Goal: Task Accomplishment & Management: Use online tool/utility

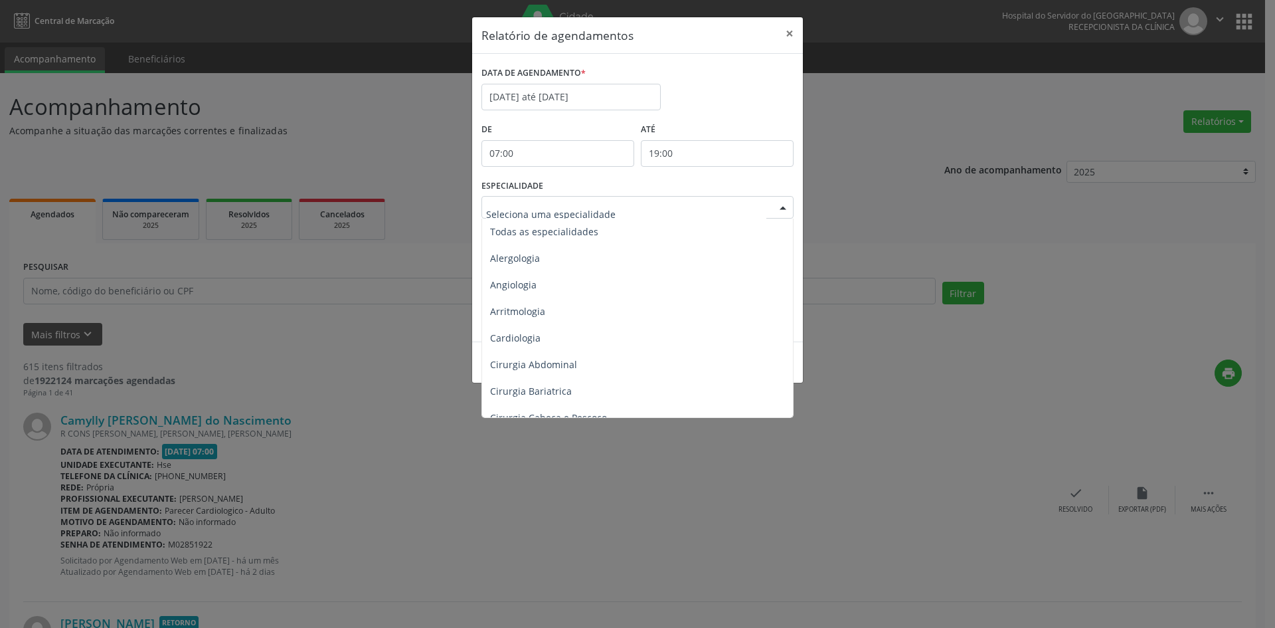
click at [780, 211] on div at bounding box center [783, 208] width 20 height 23
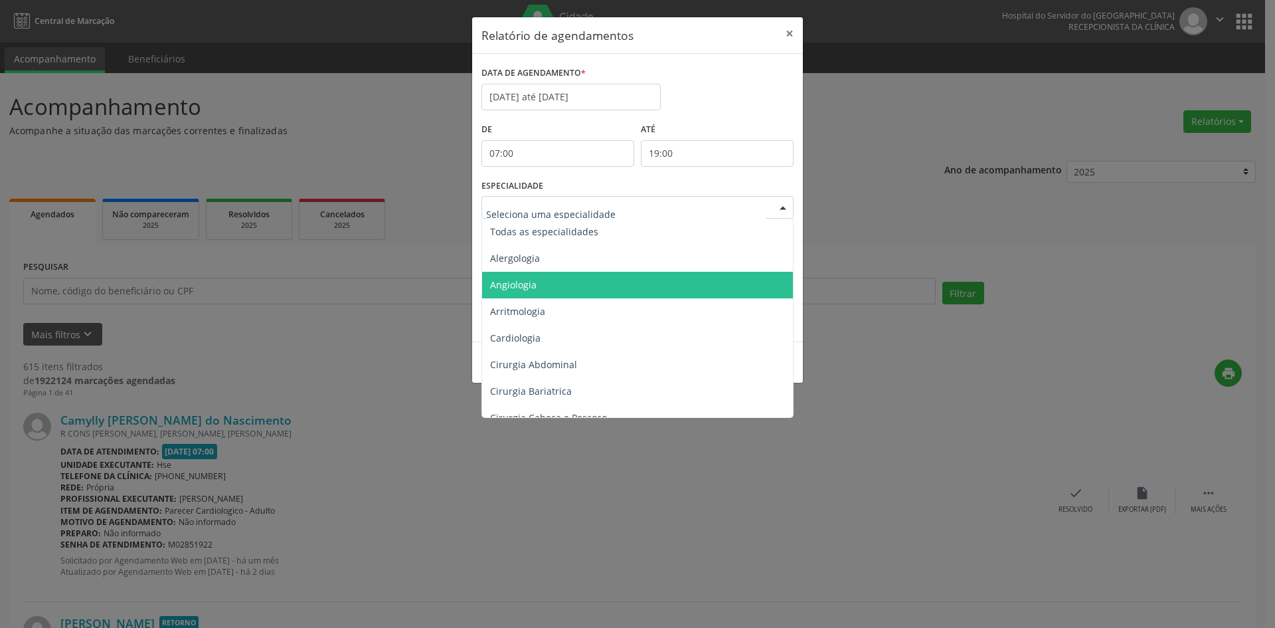
click at [533, 284] on span "Angiologia" at bounding box center [513, 284] width 46 height 13
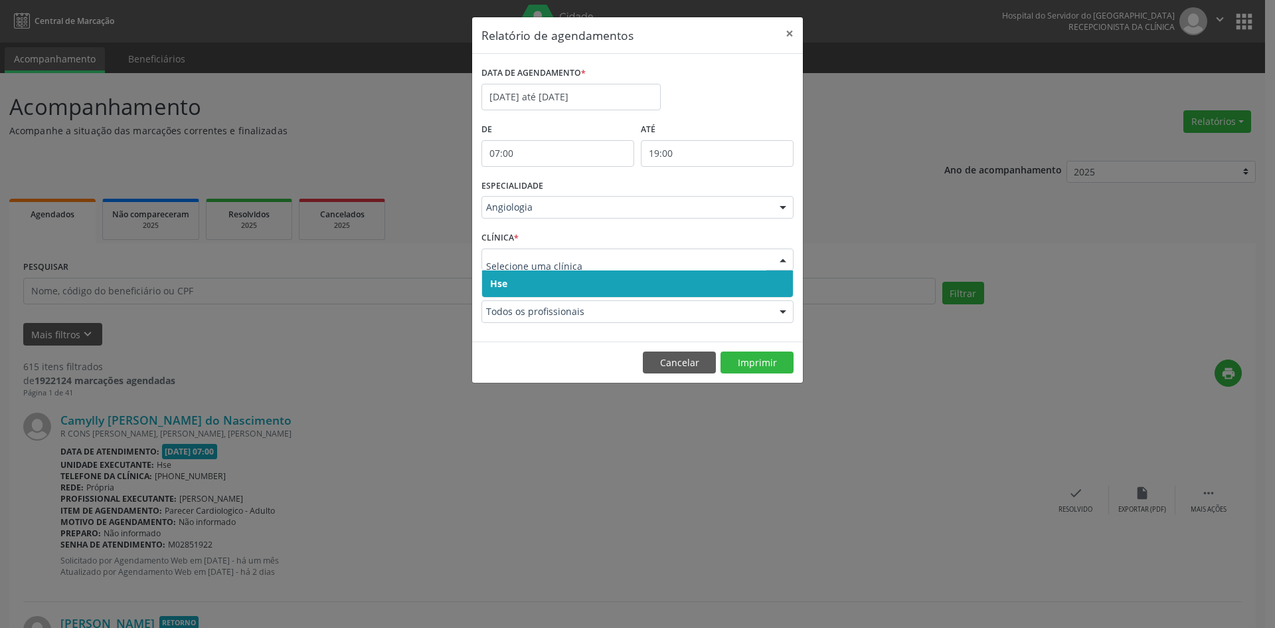
click at [501, 287] on span "Hse" at bounding box center [498, 283] width 17 height 13
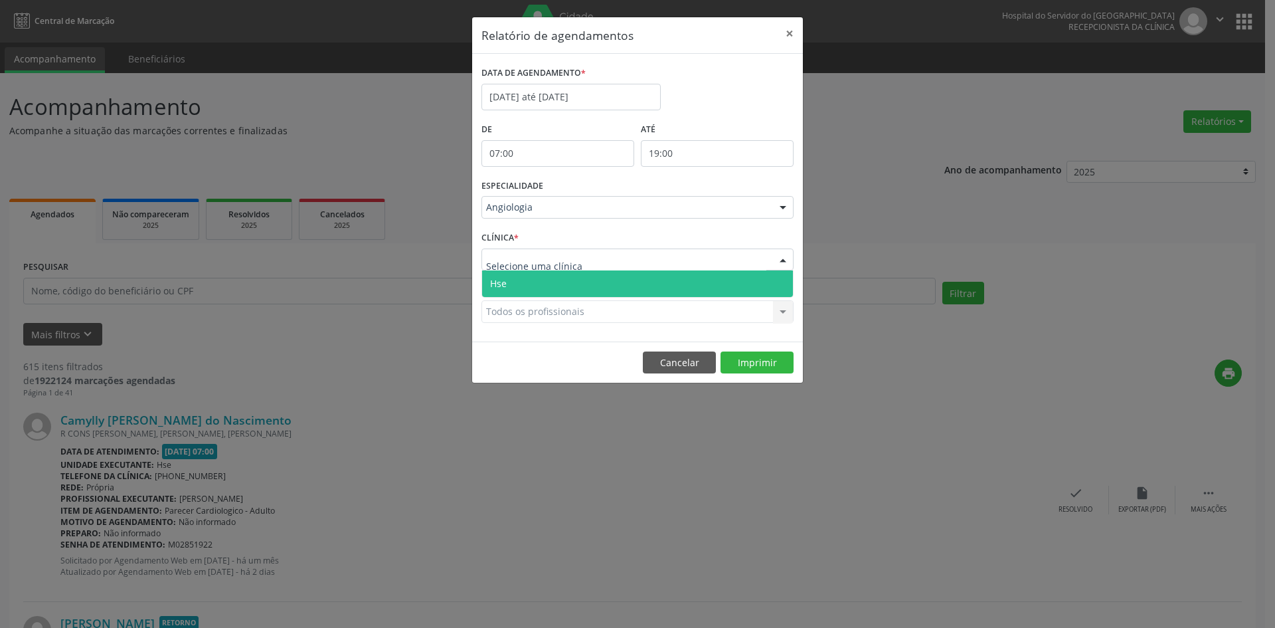
click at [504, 277] on span "Hse" at bounding box center [498, 283] width 17 height 13
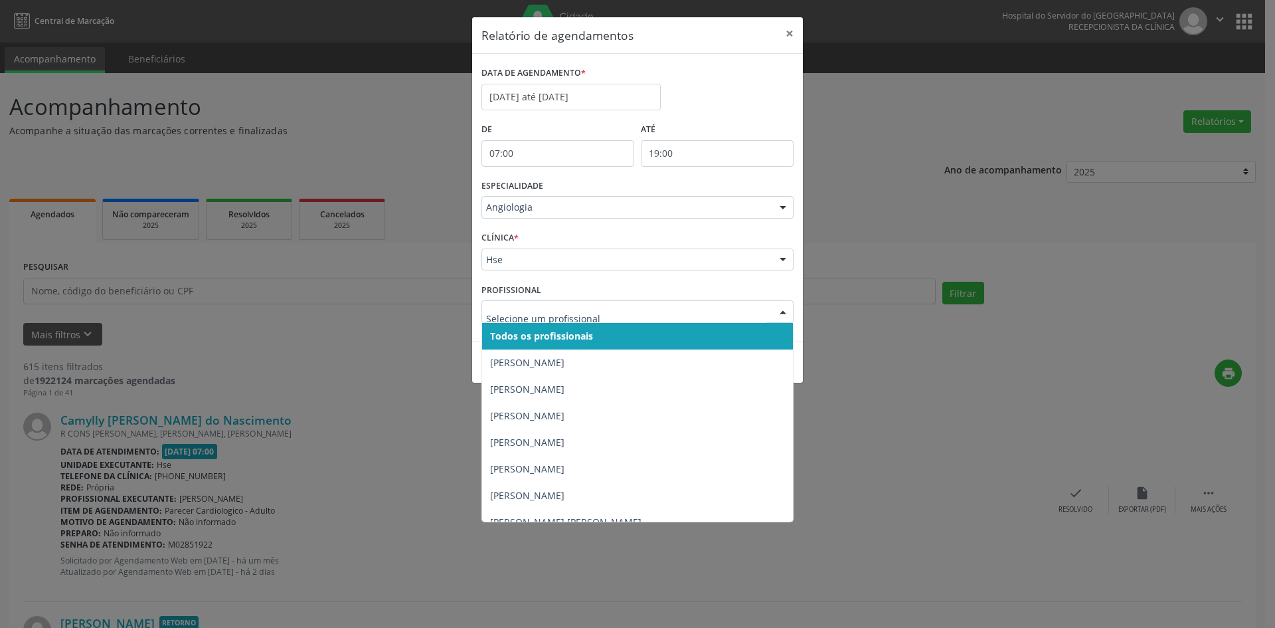
click at [520, 337] on span "Todos os profissionais" at bounding box center [541, 335] width 103 height 13
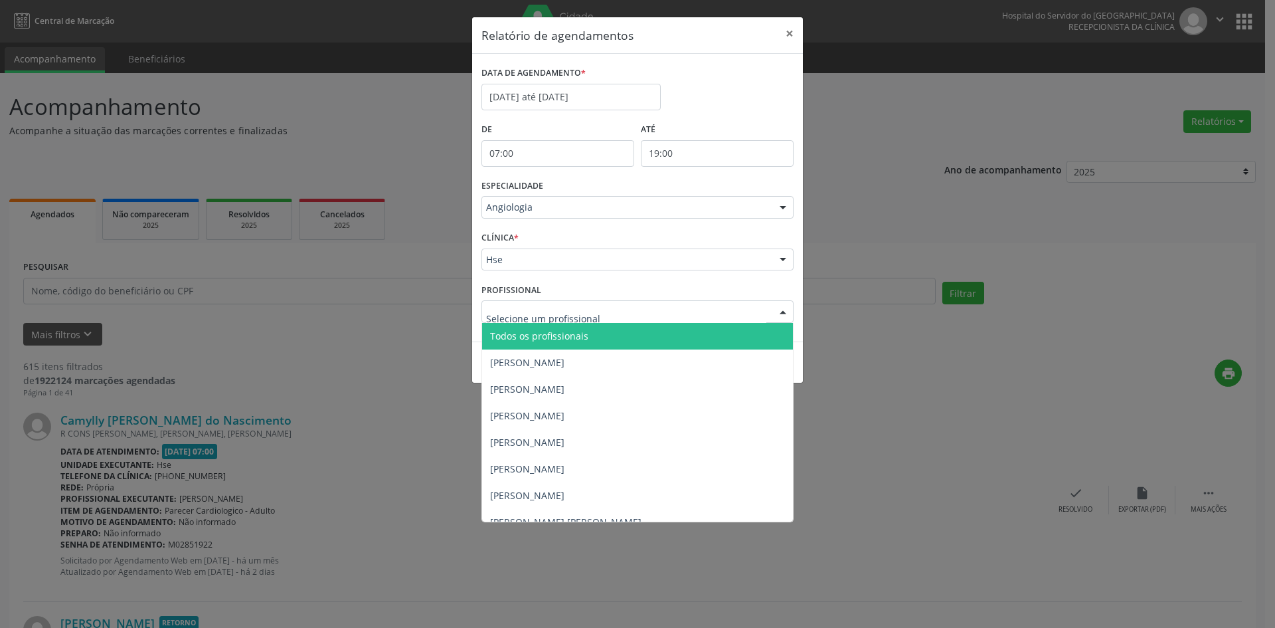
click at [535, 345] on span "Todos os profissionais" at bounding box center [637, 336] width 311 height 27
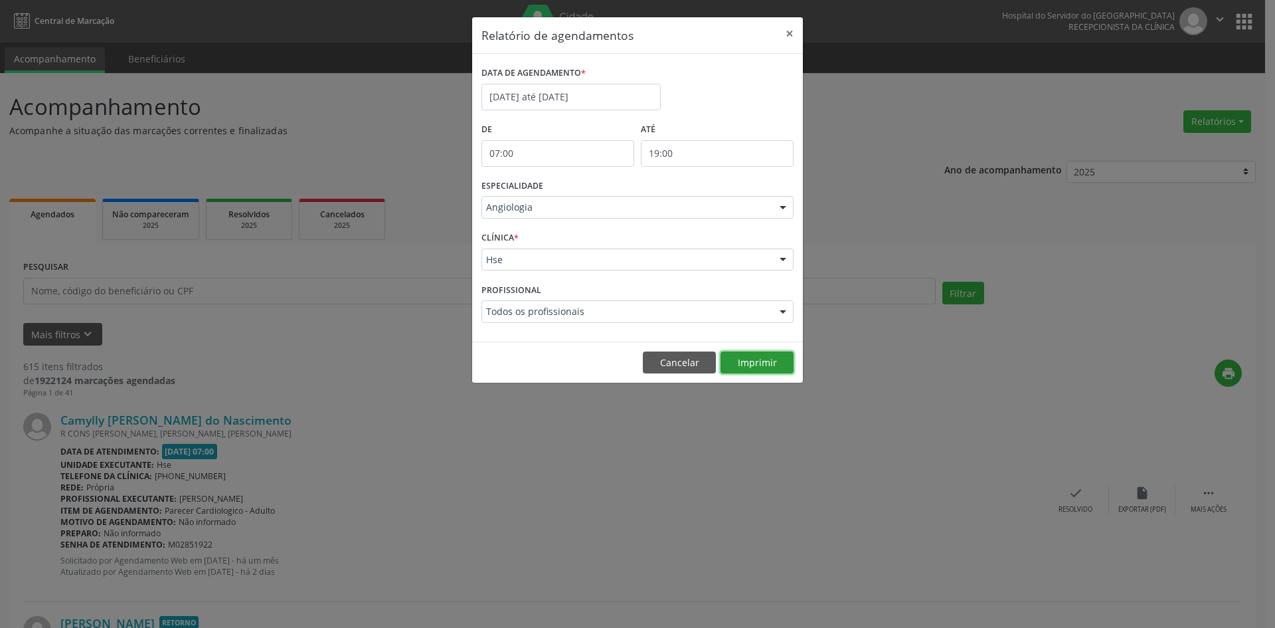
click at [764, 367] on button "Imprimir" at bounding box center [757, 362] width 73 height 23
click at [536, 101] on input "[DATE] até [DATE]" at bounding box center [571, 97] width 179 height 27
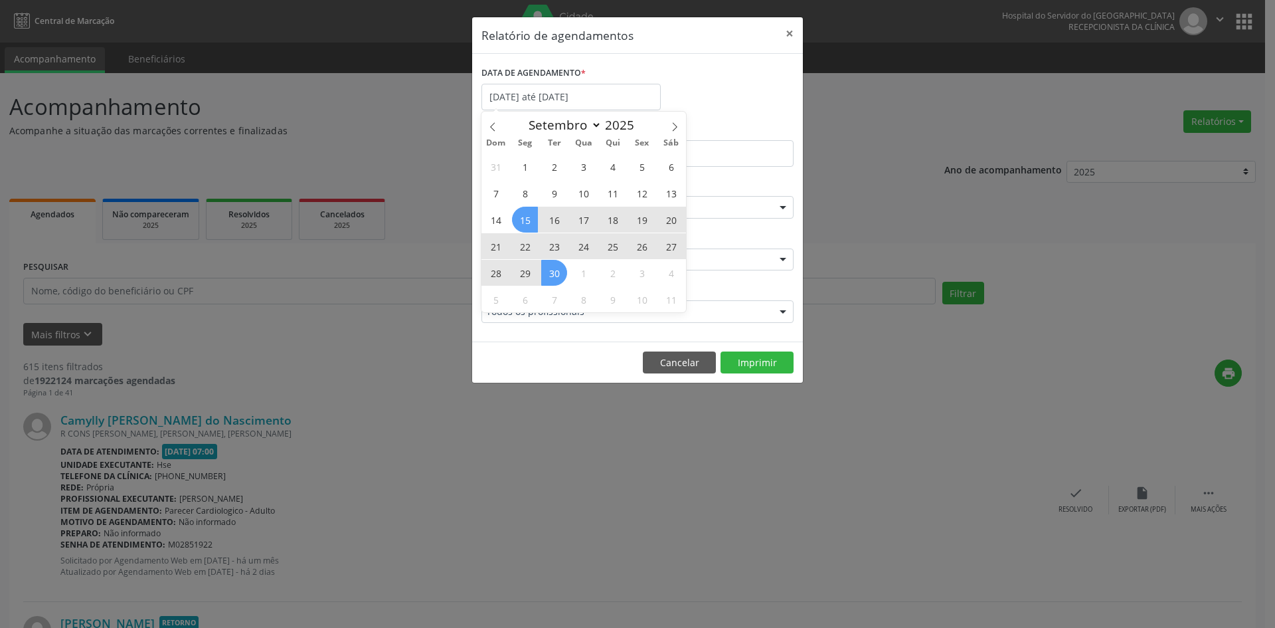
click at [526, 213] on span "15" at bounding box center [525, 220] width 26 height 26
type input "[DATE]"
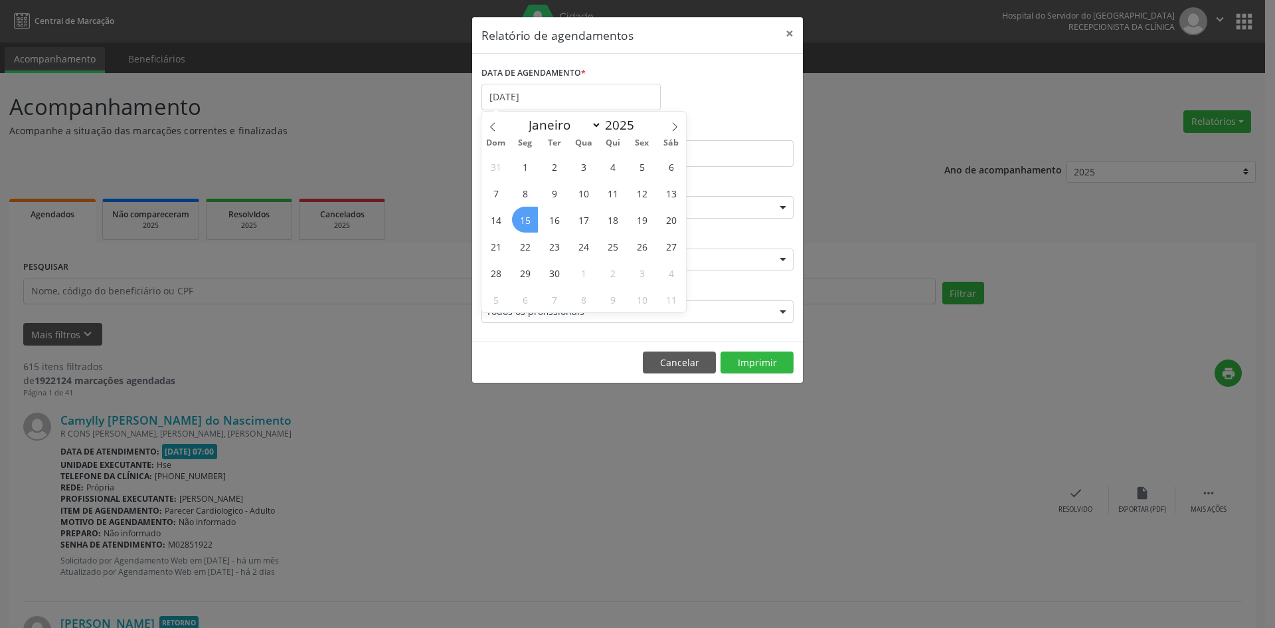
click at [526, 213] on span "15" at bounding box center [525, 220] width 26 height 26
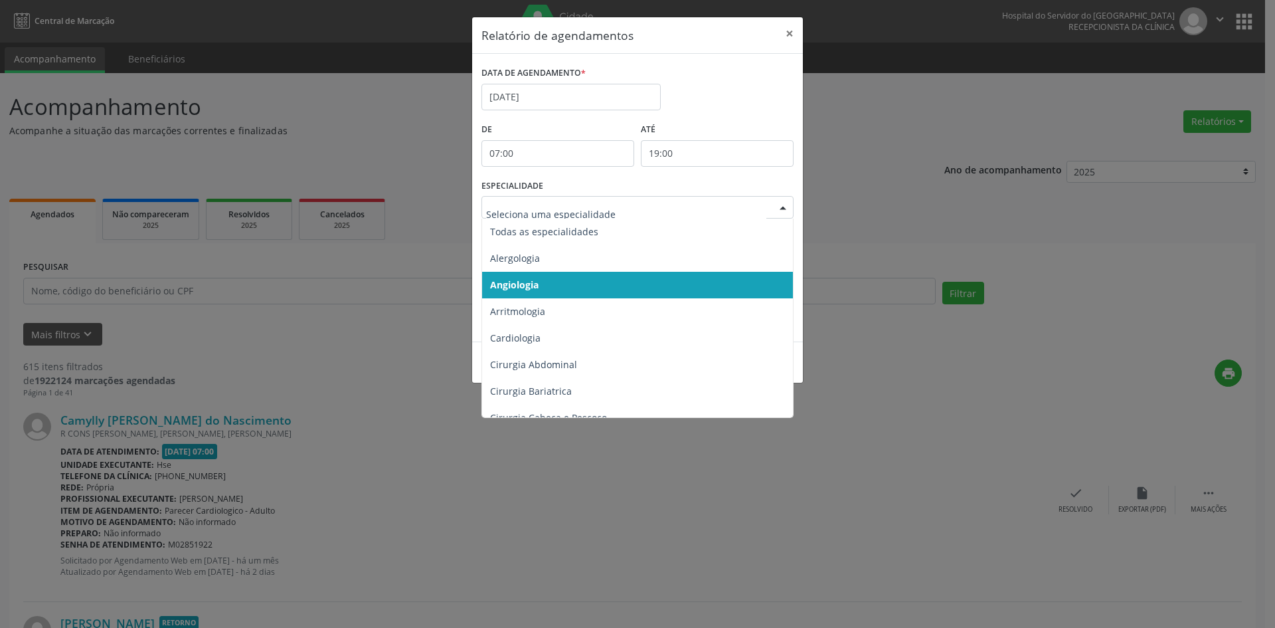
click at [787, 205] on div at bounding box center [783, 208] width 20 height 23
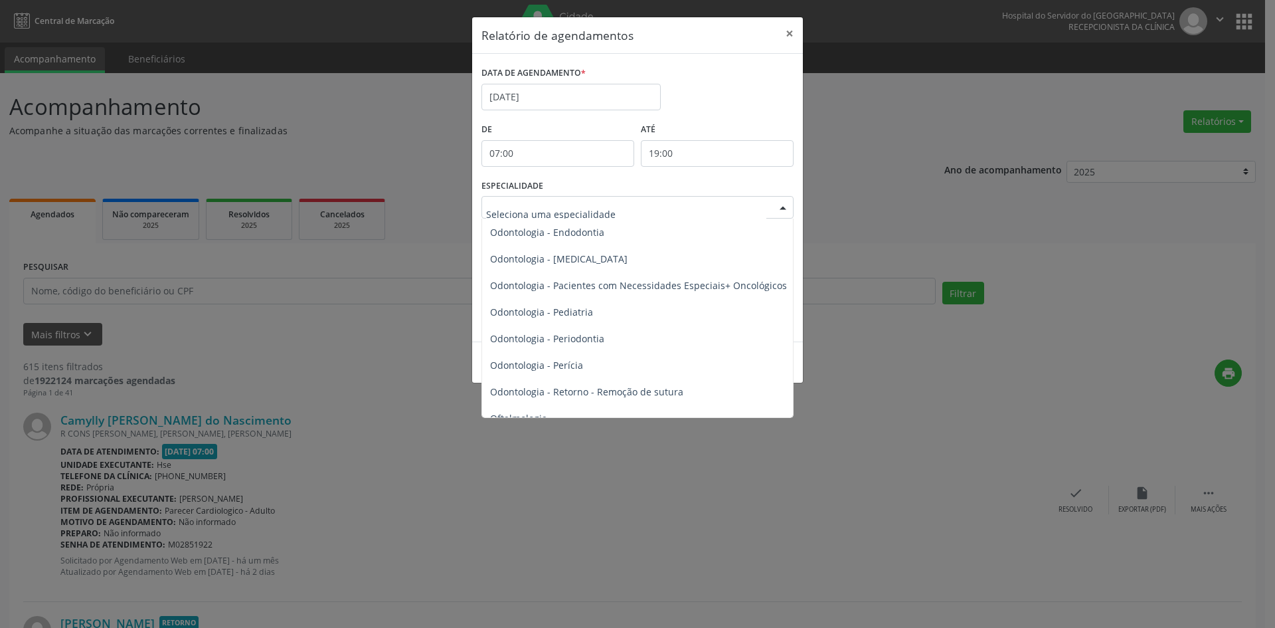
scroll to position [1727, 0]
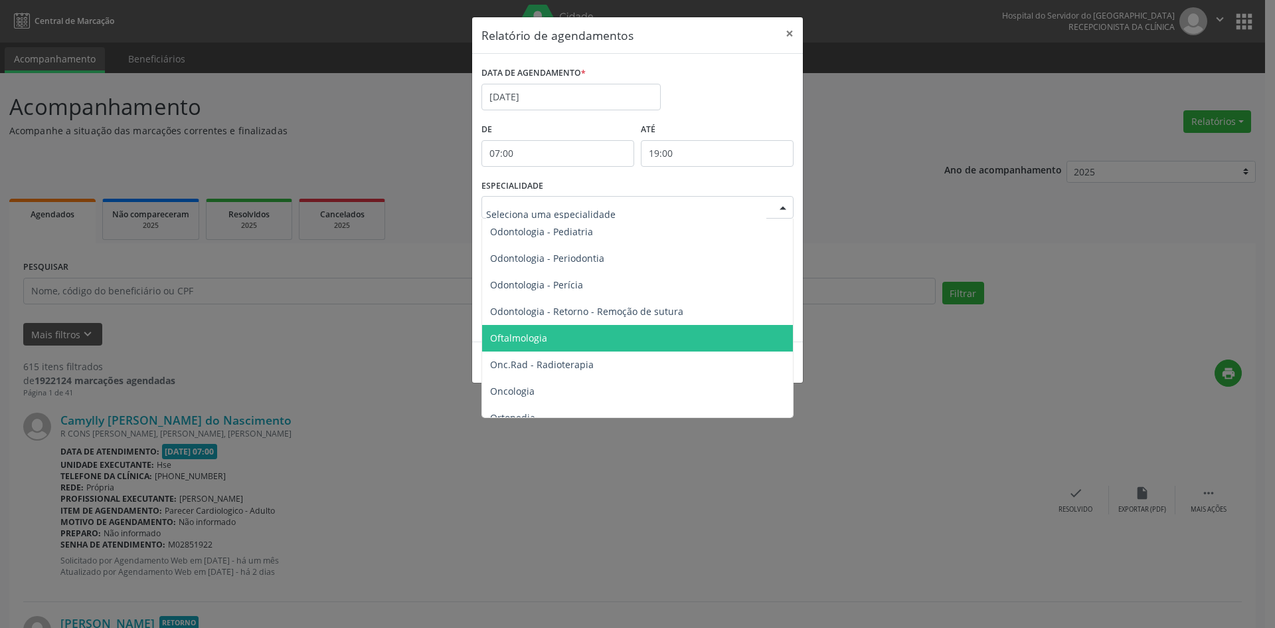
click at [529, 328] on span "Oftalmologia" at bounding box center [638, 338] width 313 height 27
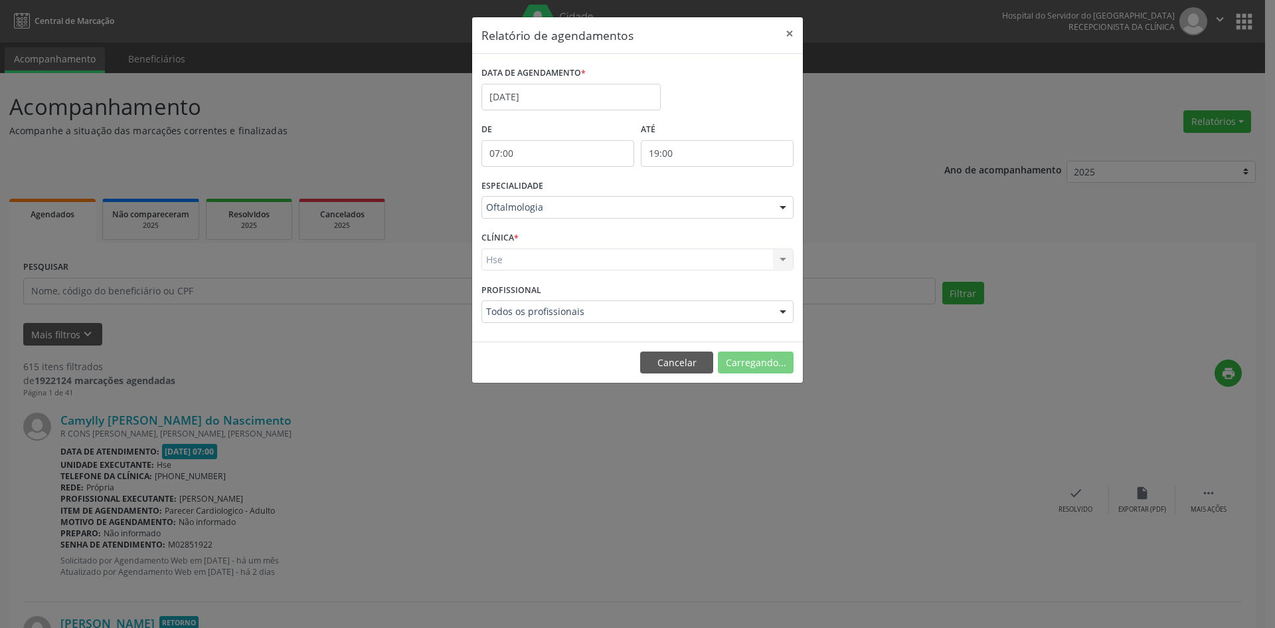
click at [493, 255] on div "Hse Hse Nenhum resultado encontrado para: " " Não há nenhuma opção para ser exi…" at bounding box center [638, 259] width 312 height 23
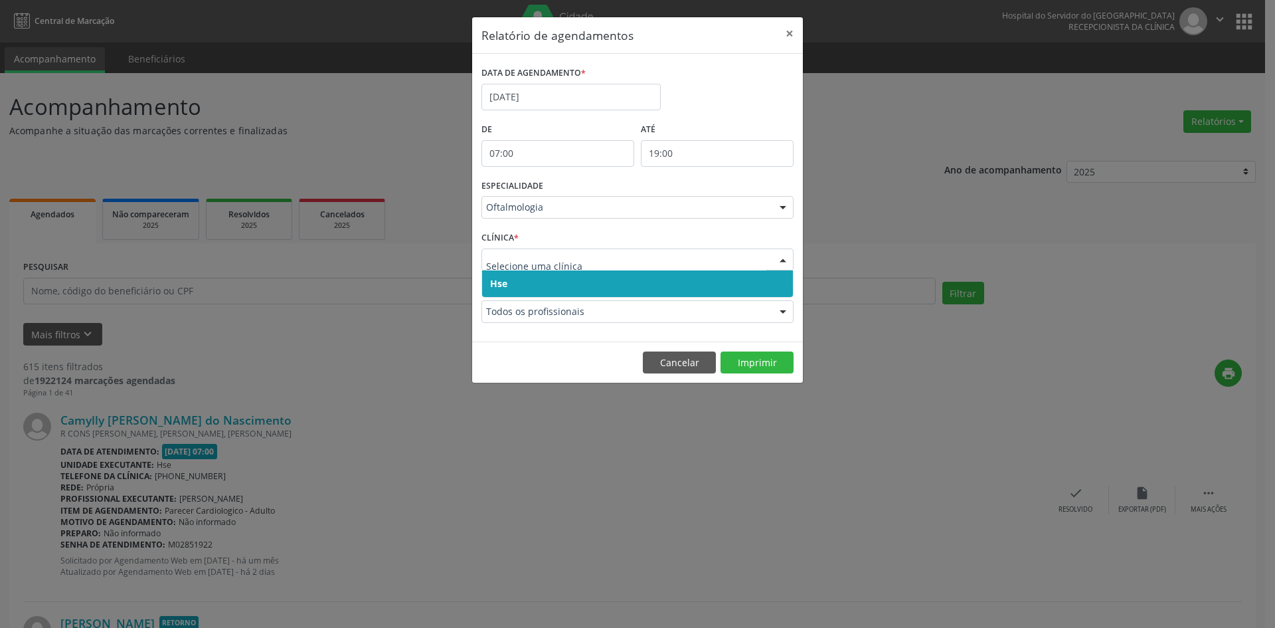
click at [500, 286] on span "Hse" at bounding box center [498, 283] width 17 height 13
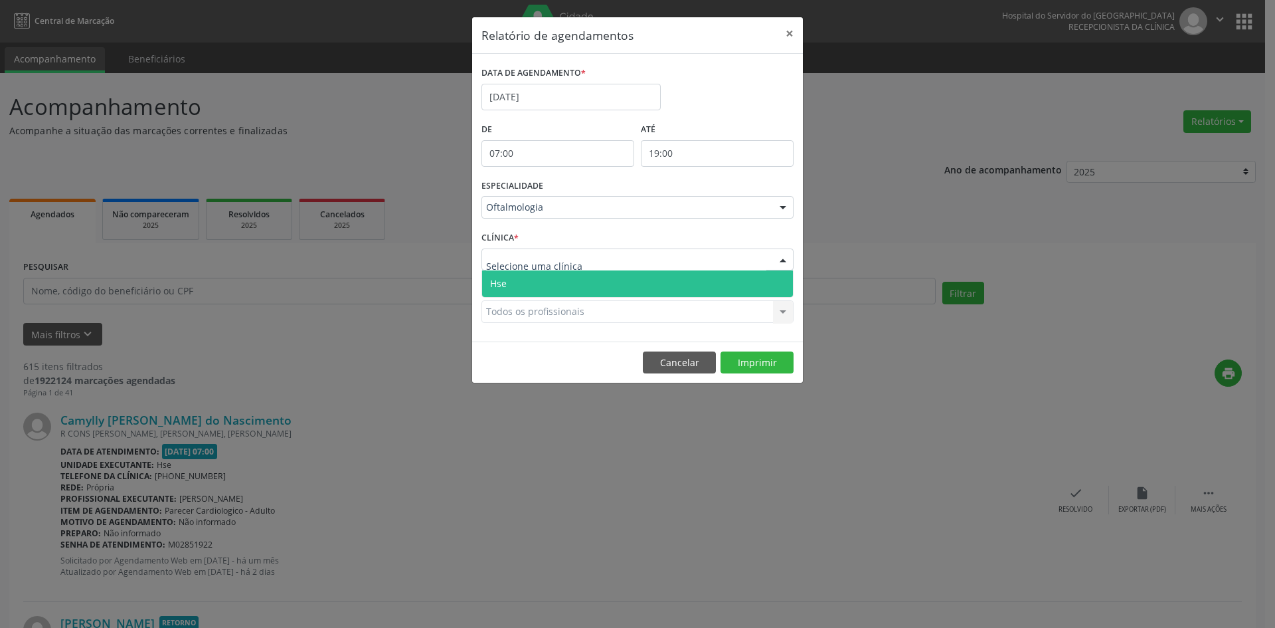
click at [503, 280] on span "Hse" at bounding box center [498, 283] width 17 height 13
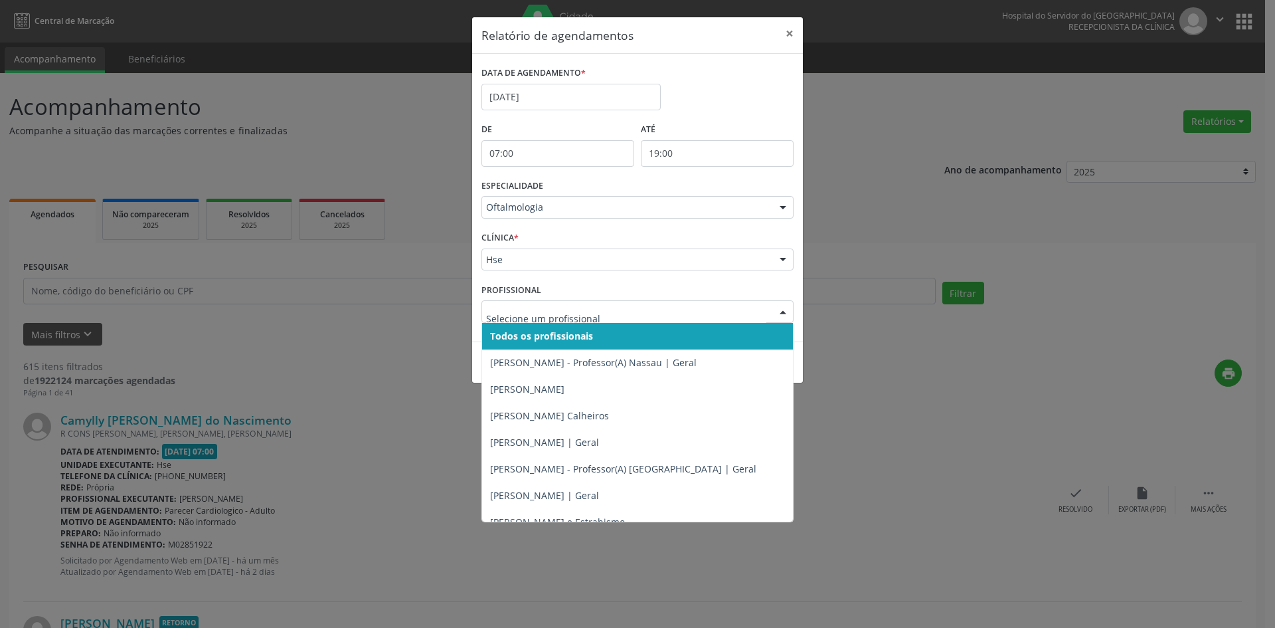
drag, startPoint x: 513, startPoint y: 331, endPoint x: 519, endPoint y: 326, distance: 8.5
click at [513, 332] on span "Todos os profissionais" at bounding box center [541, 335] width 103 height 13
click at [524, 333] on span "Todos os profissionais" at bounding box center [539, 335] width 98 height 13
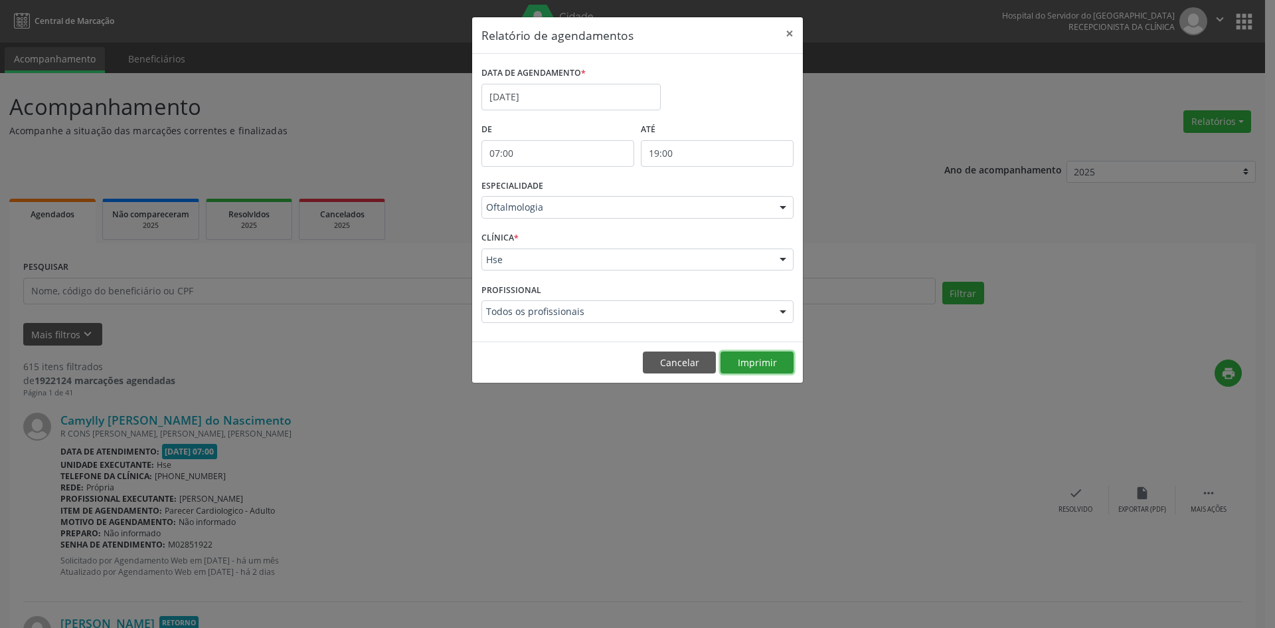
click at [750, 364] on button "Imprimir" at bounding box center [757, 362] width 73 height 23
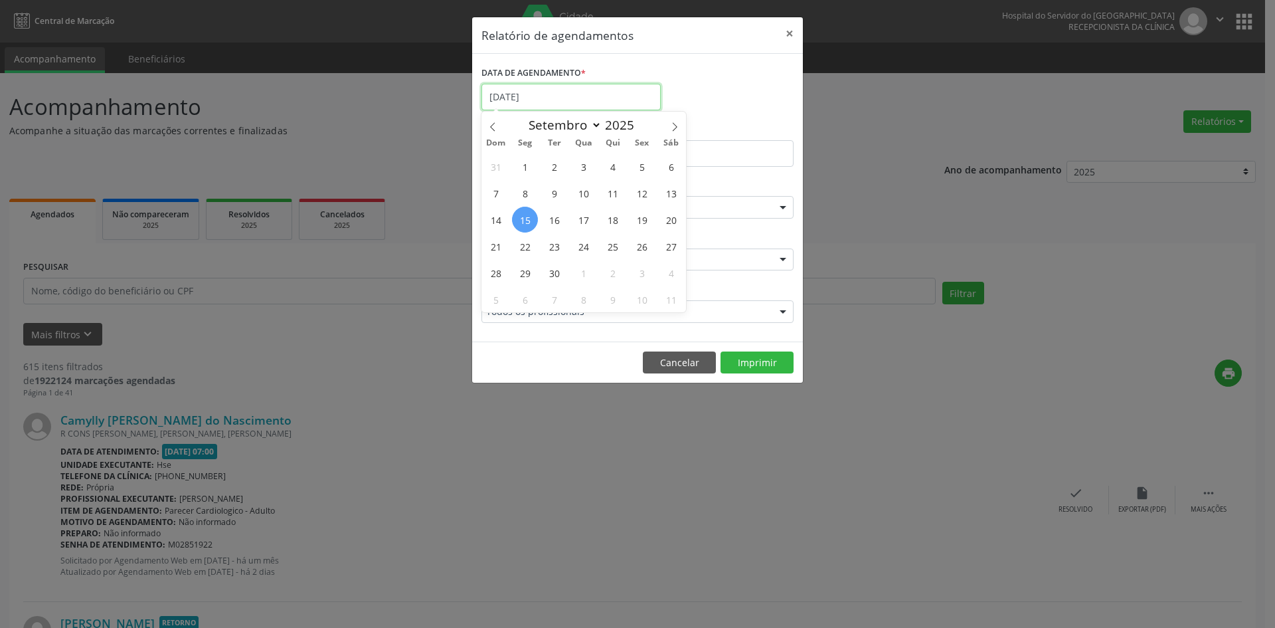
click at [523, 97] on input "[DATE]" at bounding box center [571, 97] width 179 height 27
click at [527, 219] on span "15" at bounding box center [525, 220] width 26 height 26
type input "[DATE]"
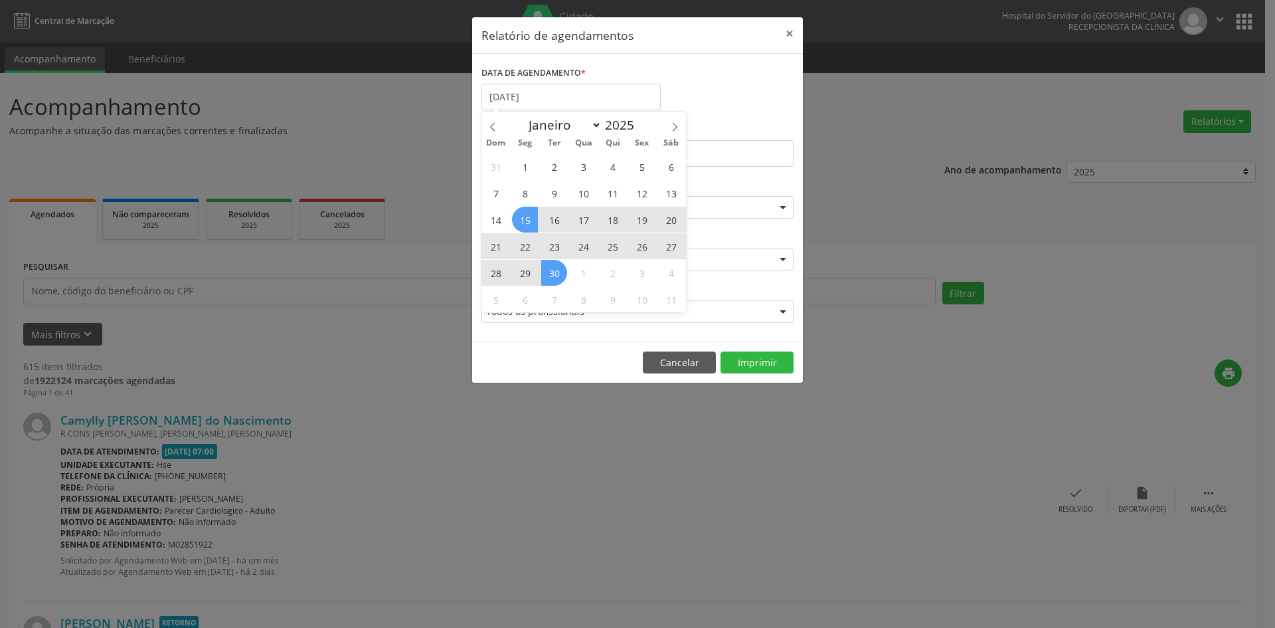
drag, startPoint x: 529, startPoint y: 217, endPoint x: 549, endPoint y: 273, distance: 59.2
click at [550, 273] on div "31 1 2 3 4 5 6 7 8 9 10 11 12 13 14 15 16 17 18 19 20 21 22 23 24 25 26 27 28 2…" at bounding box center [584, 232] width 205 height 159
click at [549, 274] on span "30" at bounding box center [554, 273] width 26 height 26
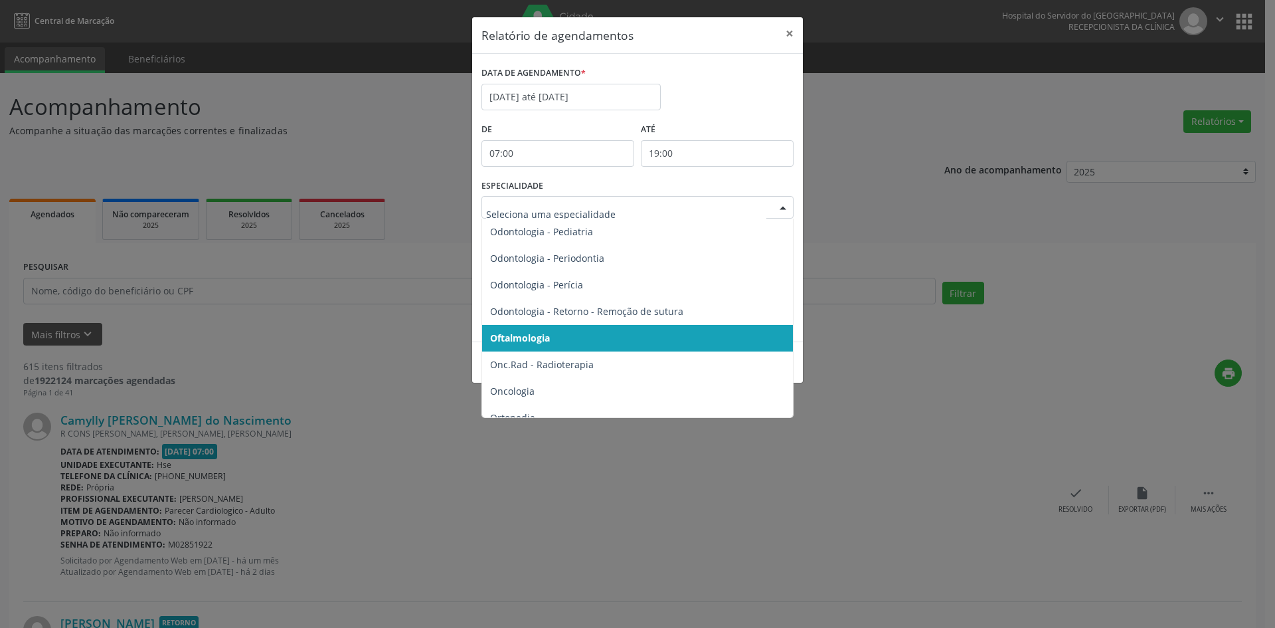
click at [783, 203] on div at bounding box center [783, 208] width 20 height 23
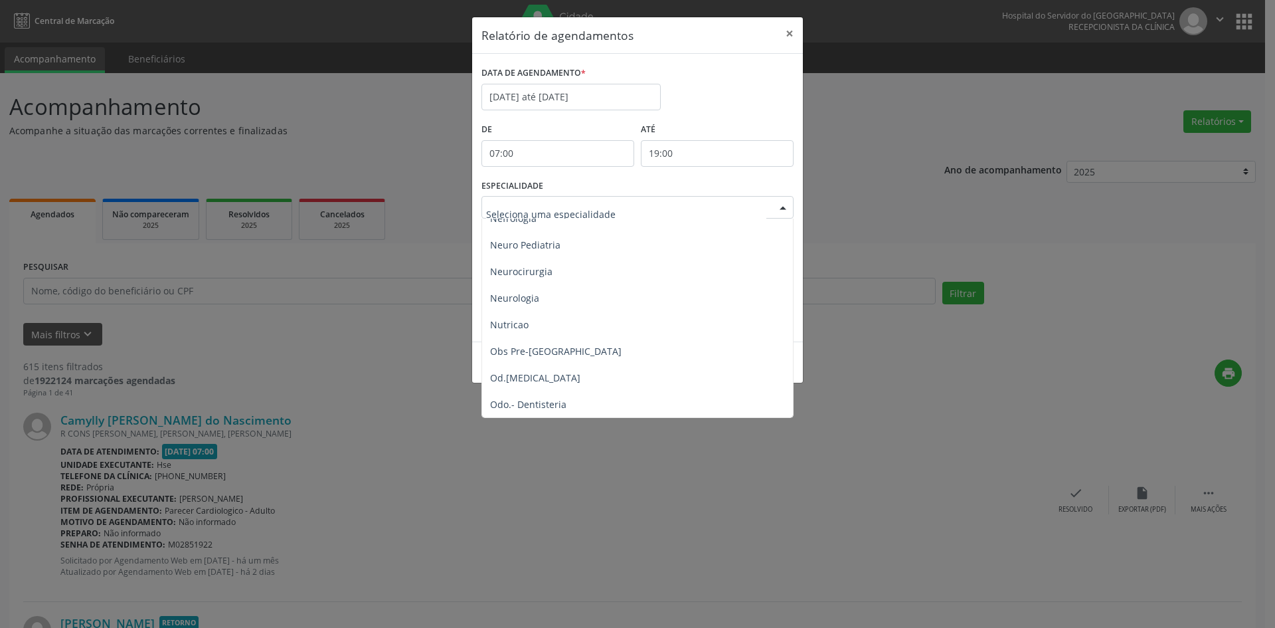
scroll to position [1329, 0]
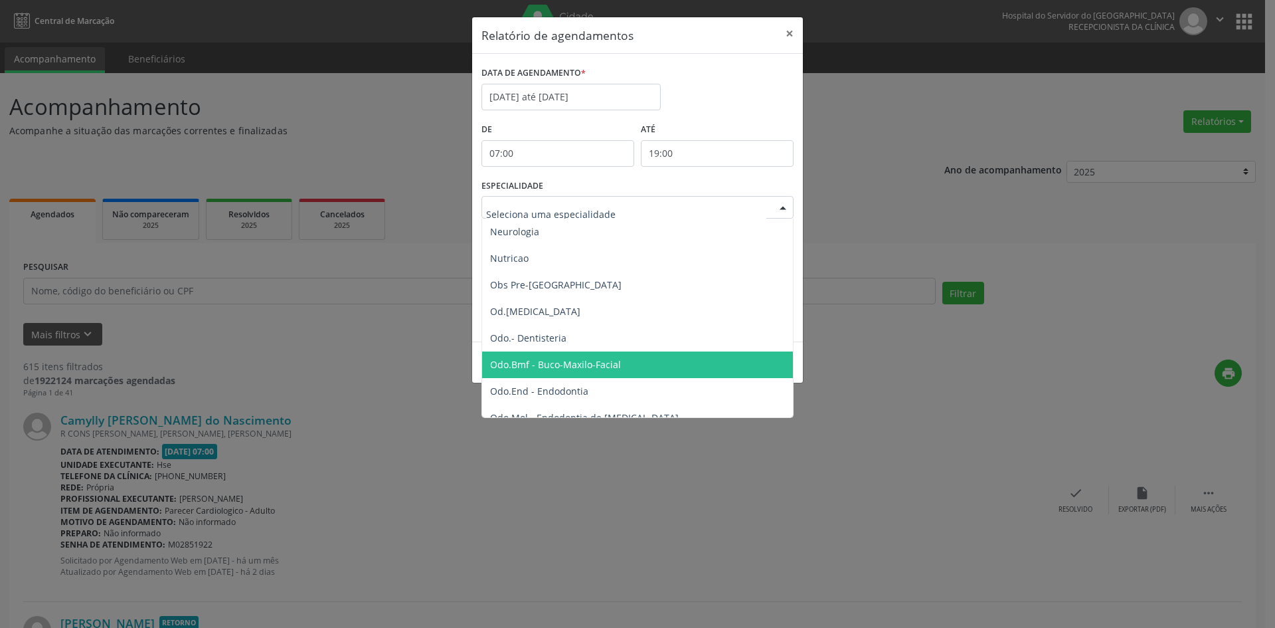
click at [598, 359] on span "Odo.Bmf - Buco-Maxilo-Facial" at bounding box center [555, 364] width 131 height 13
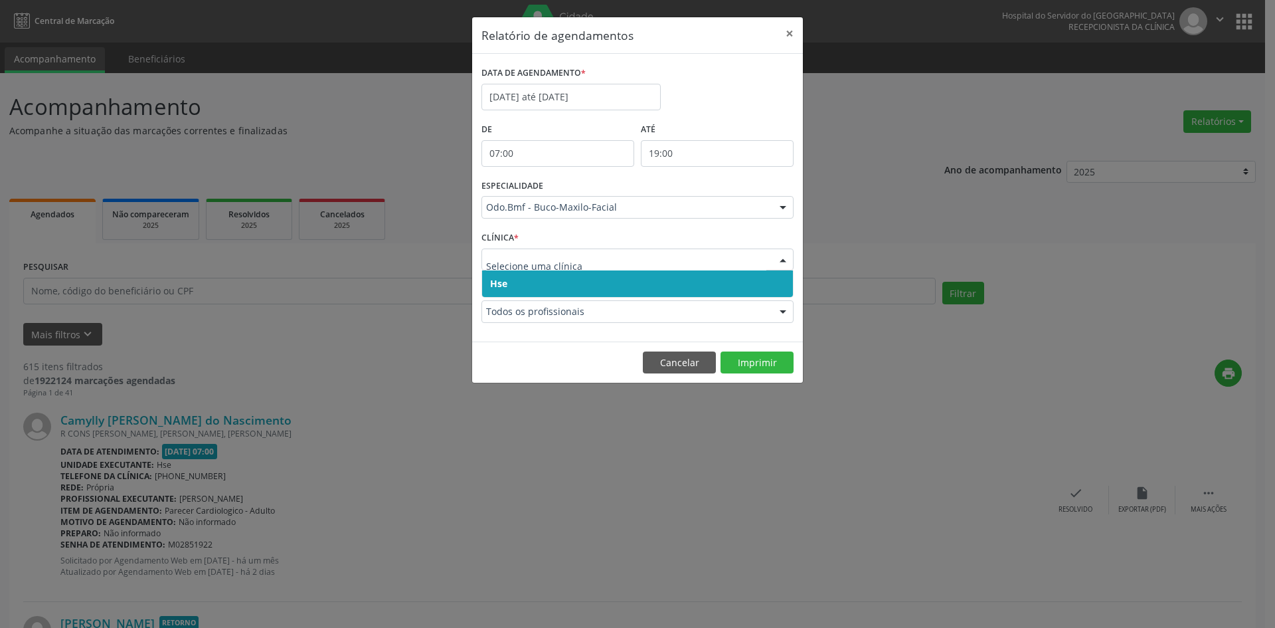
click at [502, 281] on span "Hse" at bounding box center [498, 283] width 17 height 13
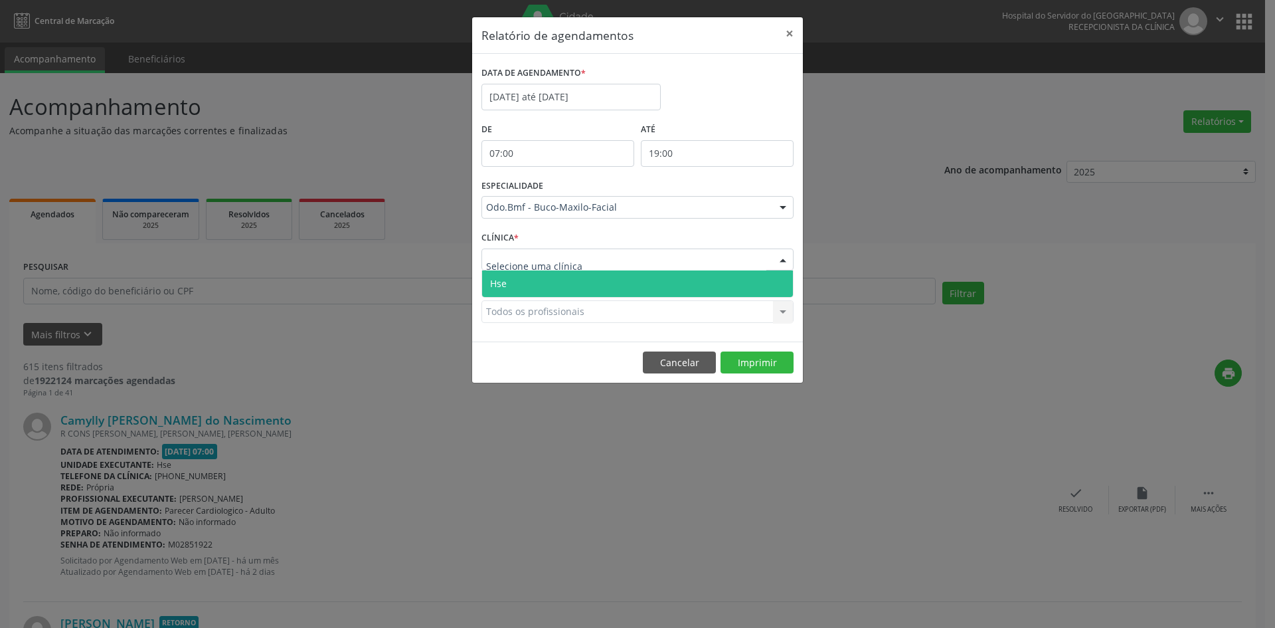
click at [502, 278] on span "Hse" at bounding box center [498, 283] width 17 height 13
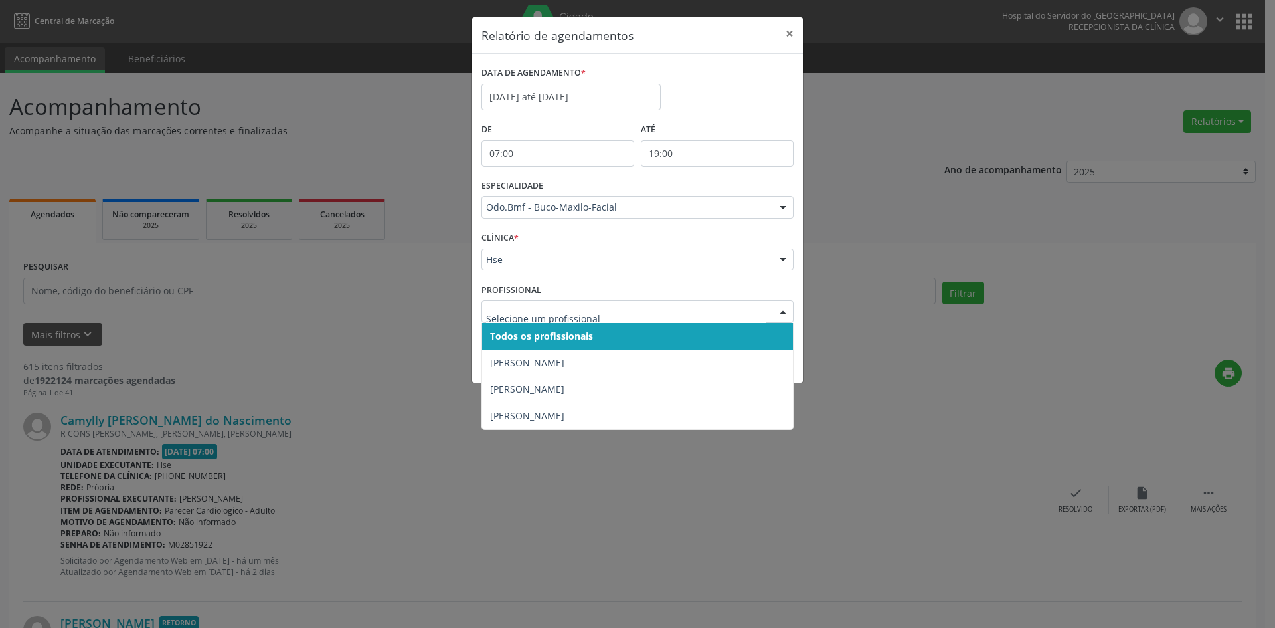
click at [523, 333] on span "Todos os profissionais" at bounding box center [541, 335] width 103 height 13
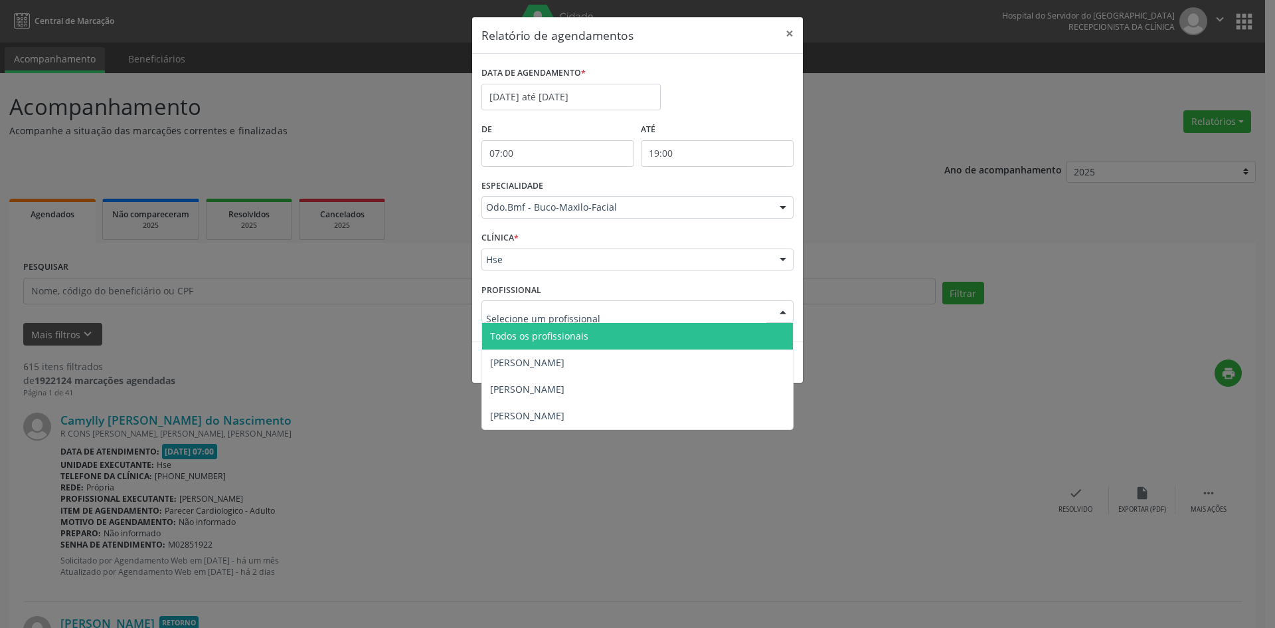
click at [521, 334] on span "Todos os profissionais" at bounding box center [539, 335] width 98 height 13
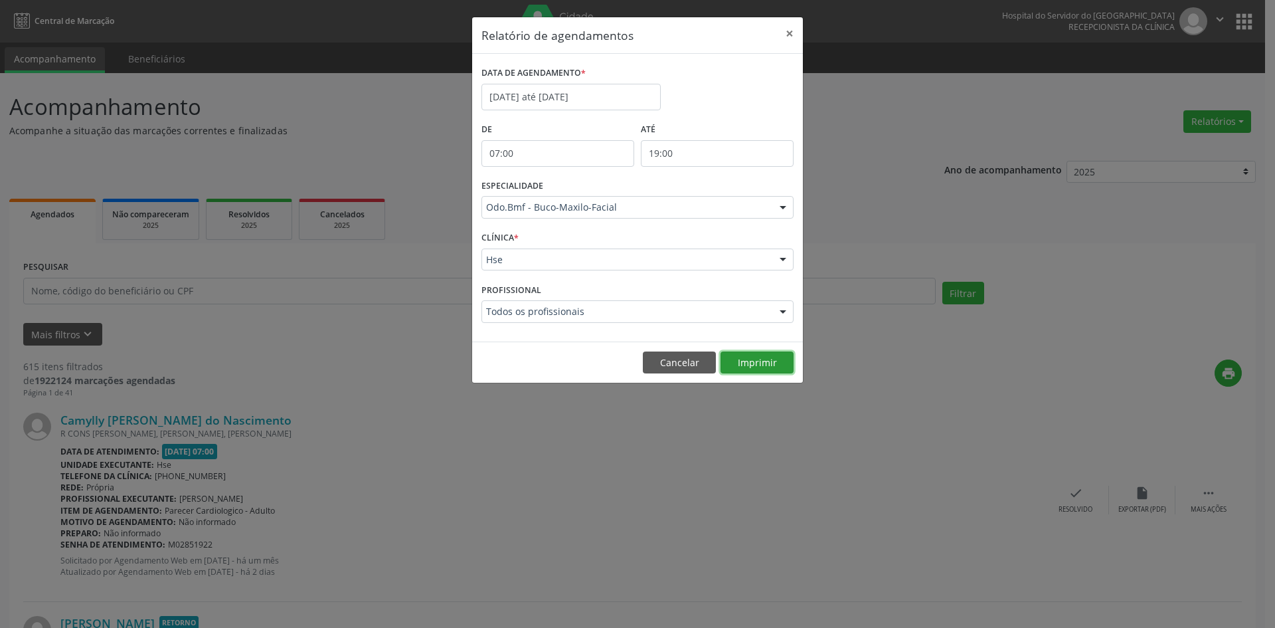
click at [766, 358] on button "Imprimir" at bounding box center [757, 362] width 73 height 23
